Goal: Task Accomplishment & Management: Use online tool/utility

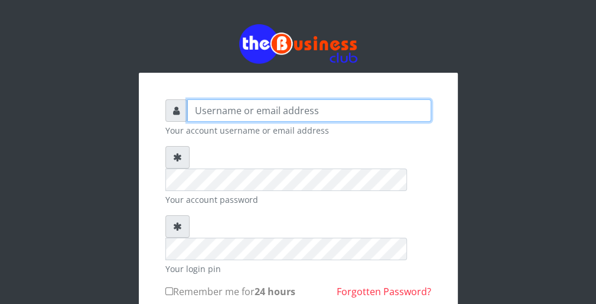
type input "wergbac8"
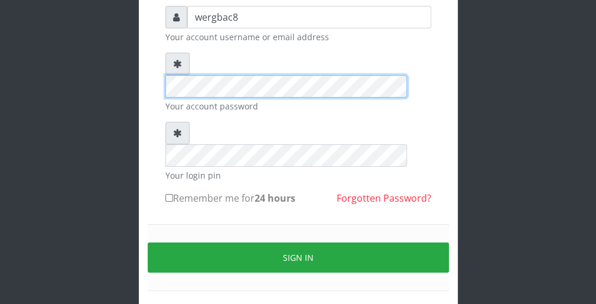
scroll to position [95, 0]
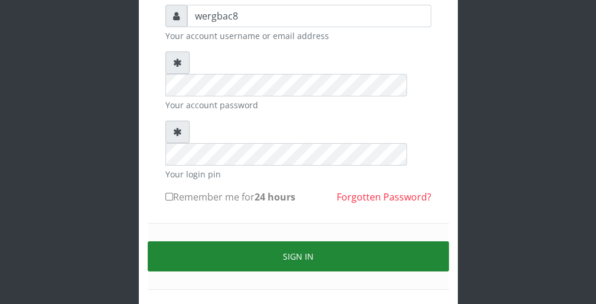
click at [389, 241] on button "Sign in" at bounding box center [298, 256] width 301 height 30
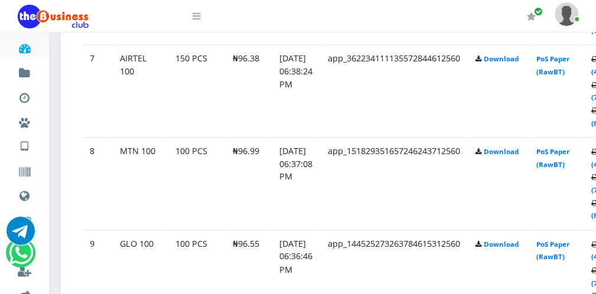
scroll to position [1253, 0]
